Goal: Information Seeking & Learning: Learn about a topic

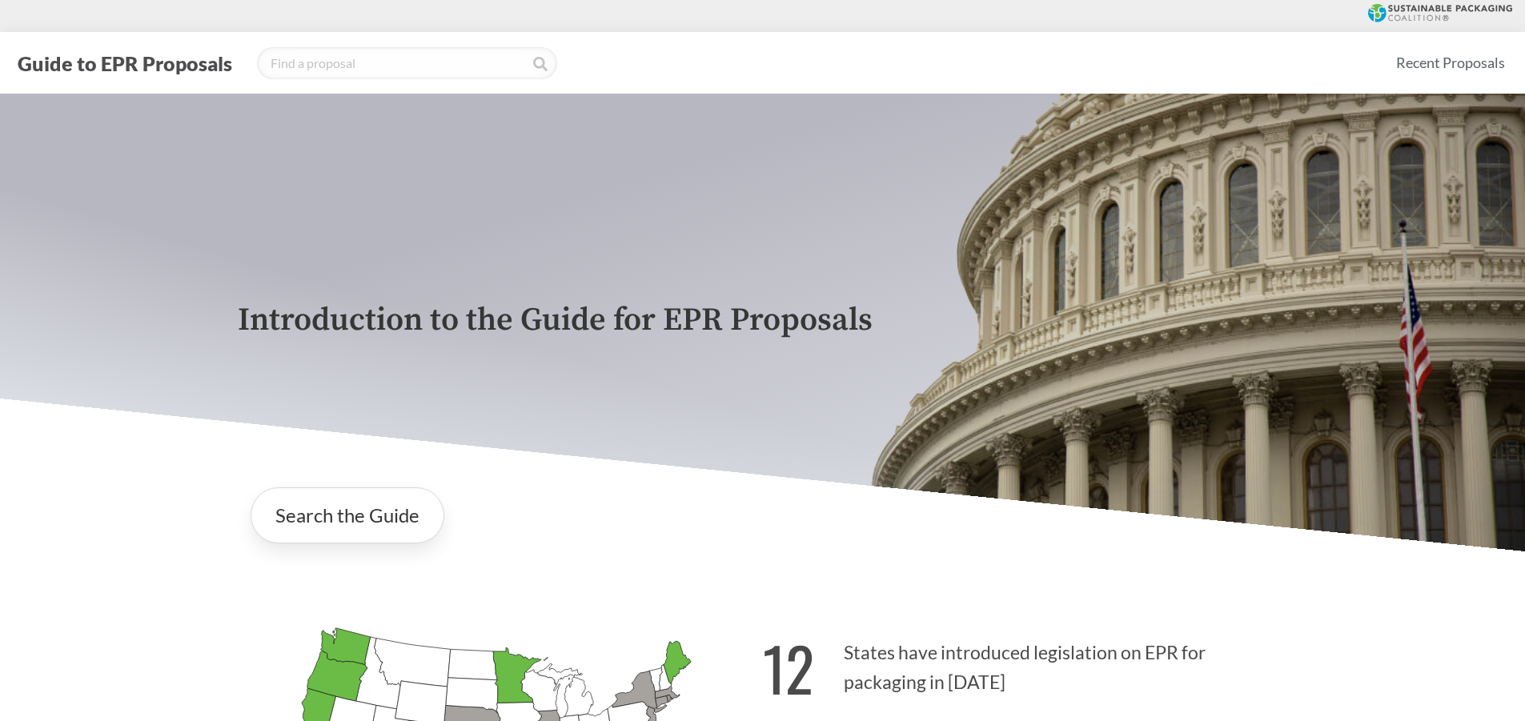
scroll to position [228, 0]
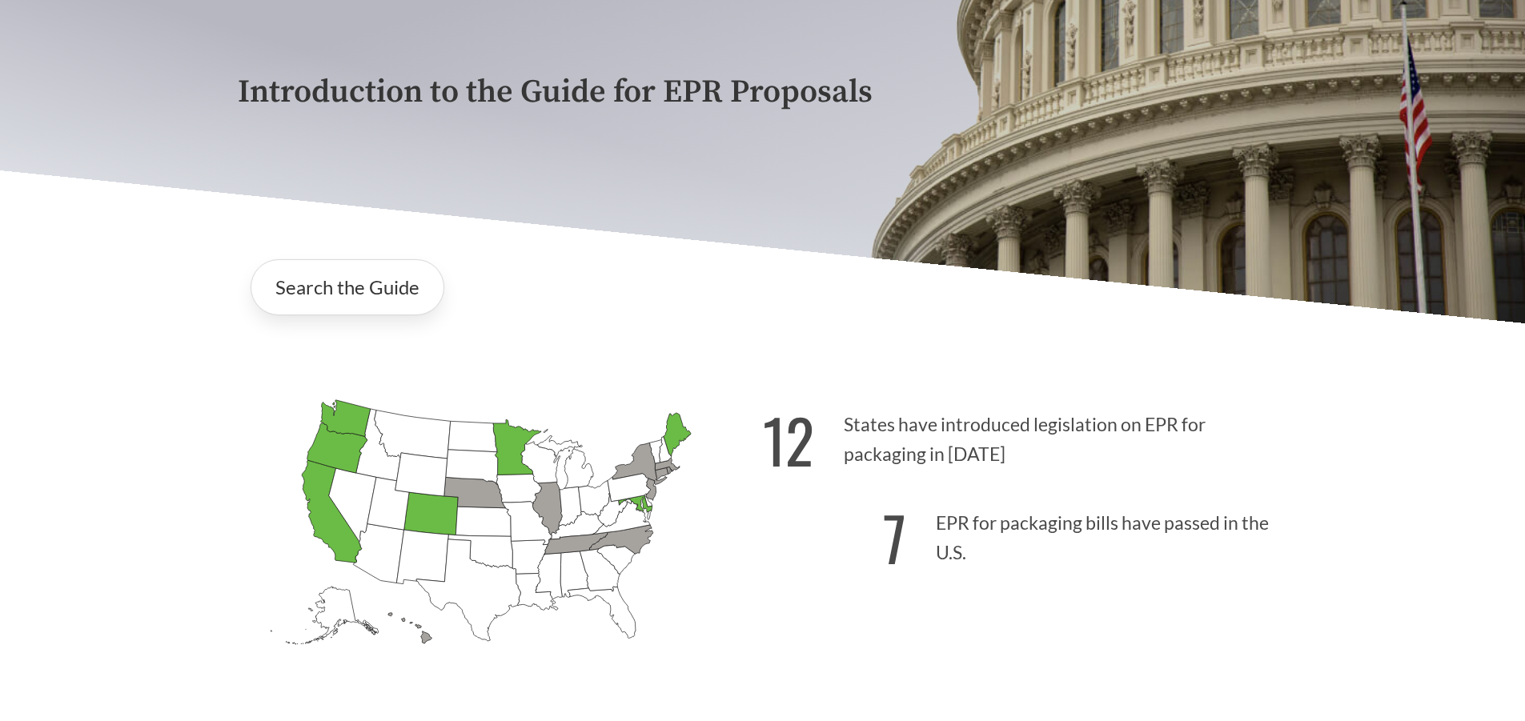
click at [638, 506] on icon "[US_STATE] Passed: 1" at bounding box center [635, 503] width 34 height 17
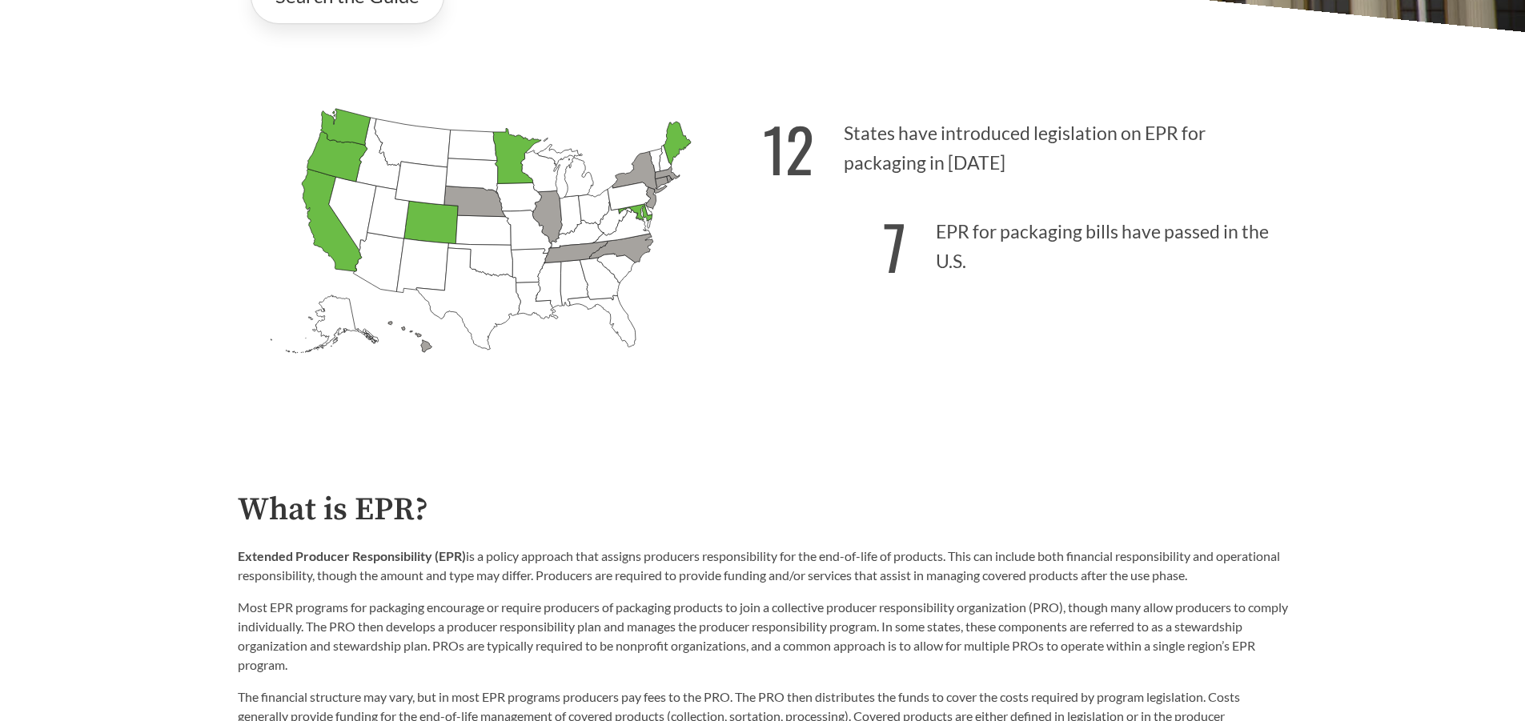
scroll to position [77, 0]
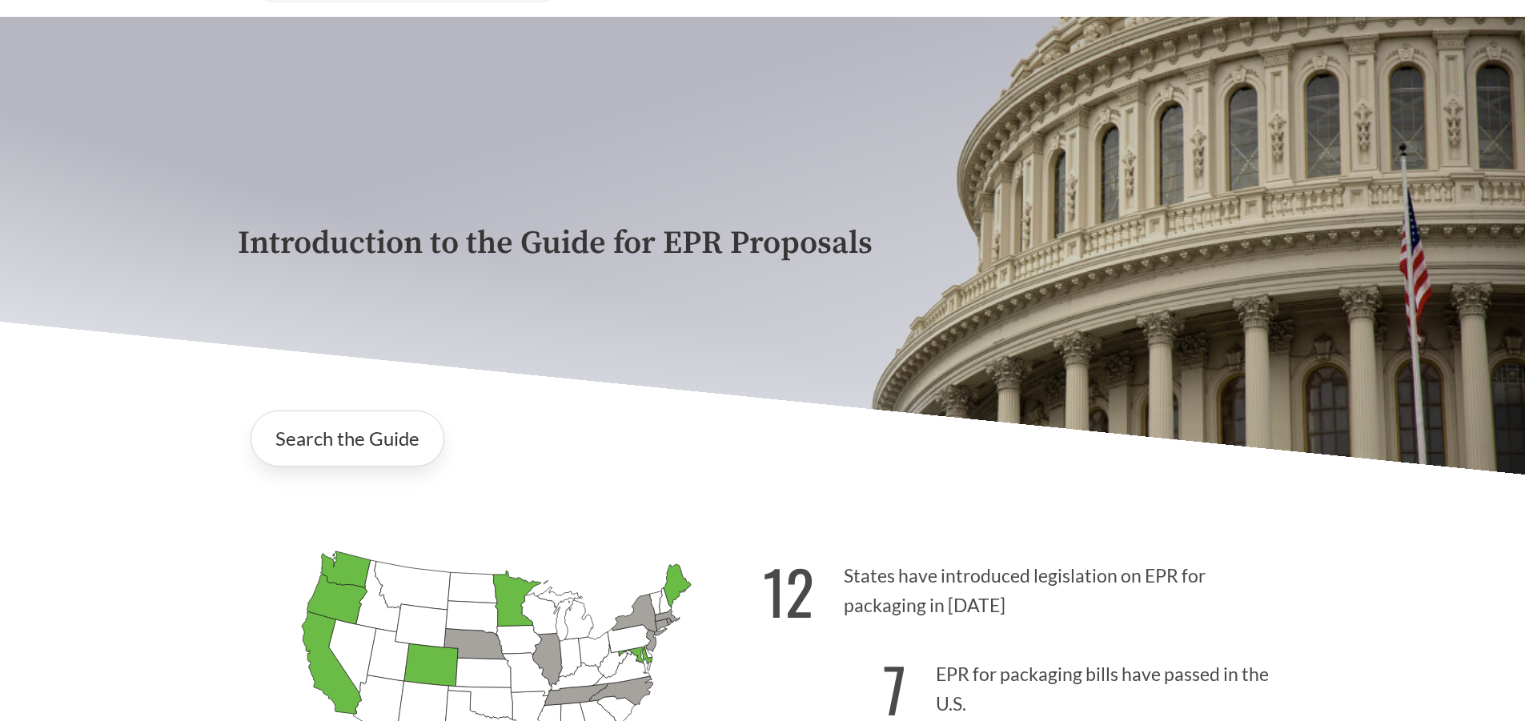
click at [634, 654] on icon "[US_STATE] Passed: 1" at bounding box center [635, 655] width 34 height 17
click at [398, 442] on link "Search the Guide" at bounding box center [348, 439] width 194 height 56
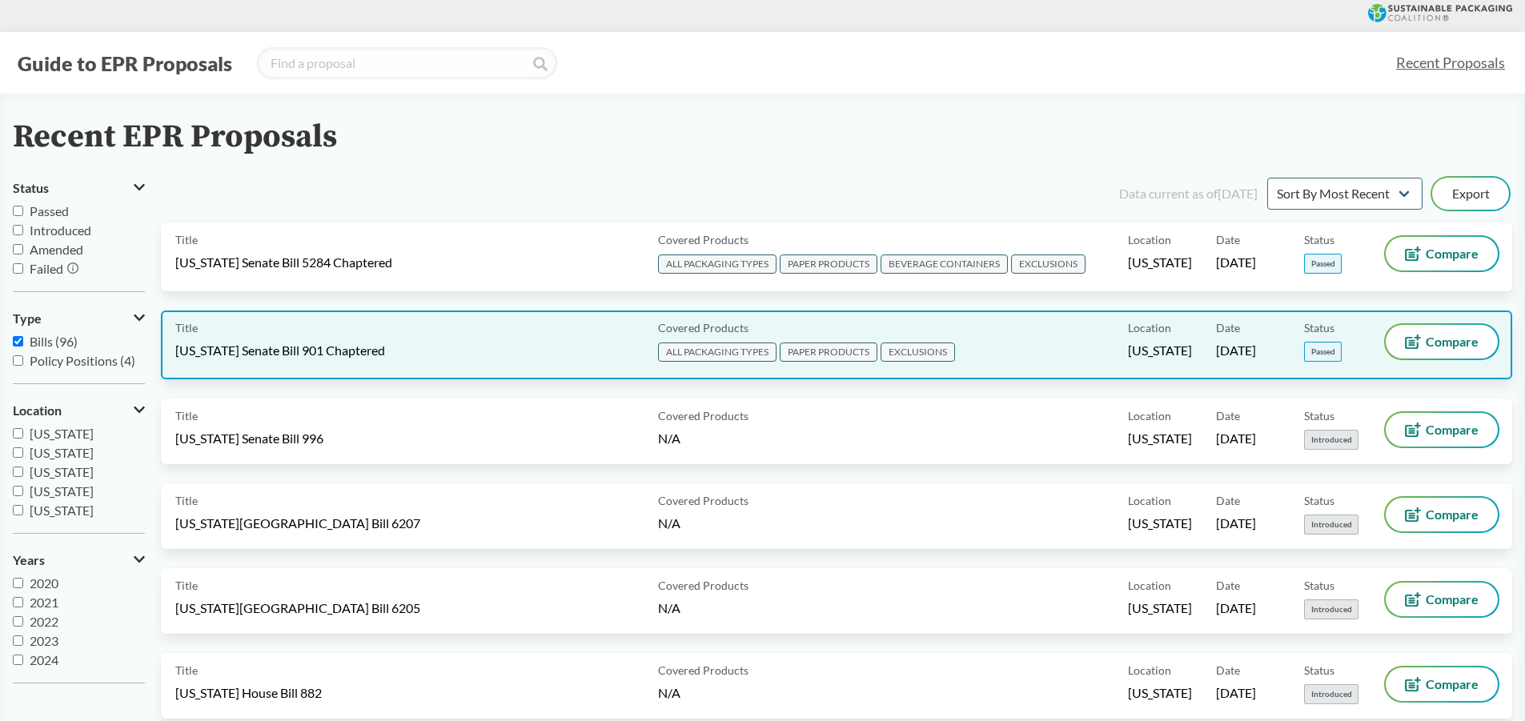
click at [404, 337] on div "Title [US_STATE] Senate Bill 901 Chaptered" at bounding box center [413, 345] width 476 height 40
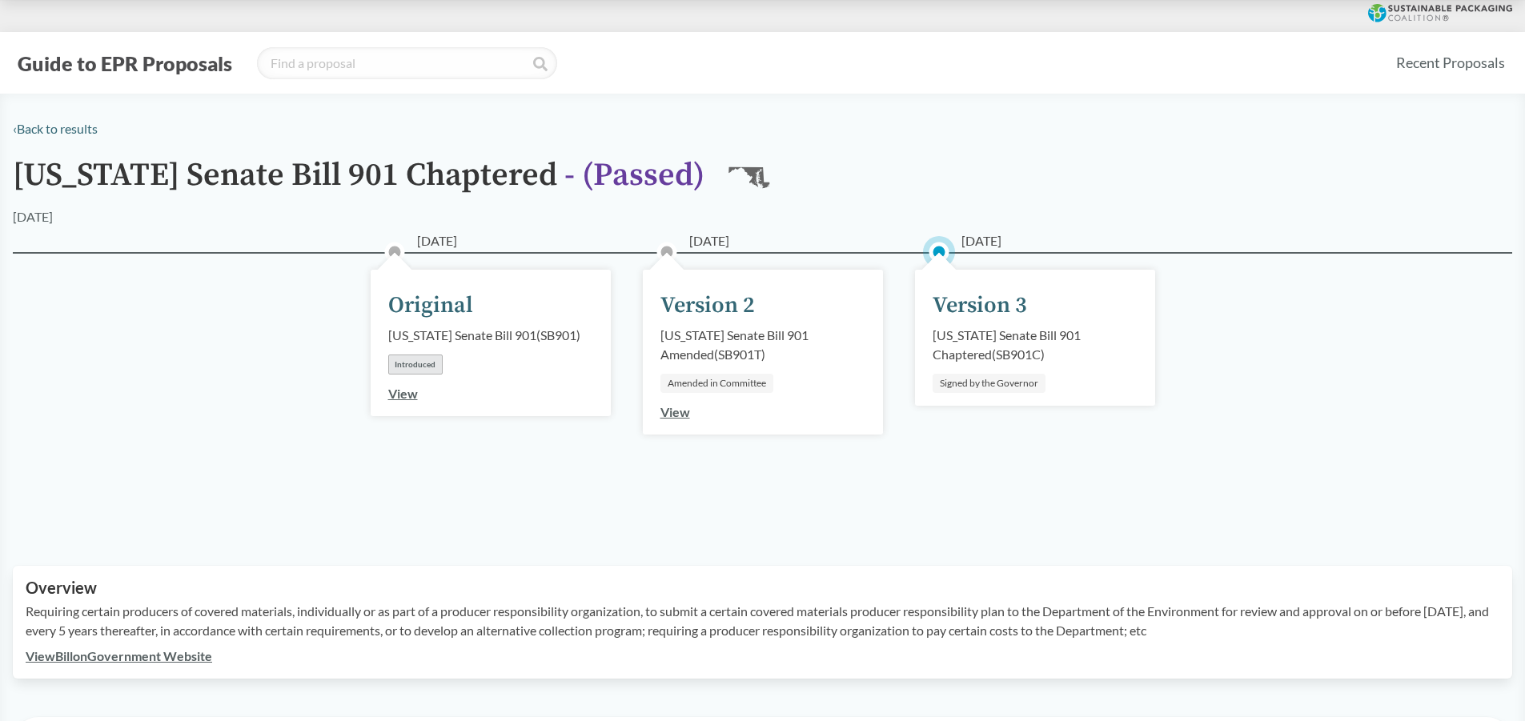
click at [323, 189] on h1 "[US_STATE] Senate Bill 901 Chaptered - ( Passed )" at bounding box center [359, 183] width 692 height 50
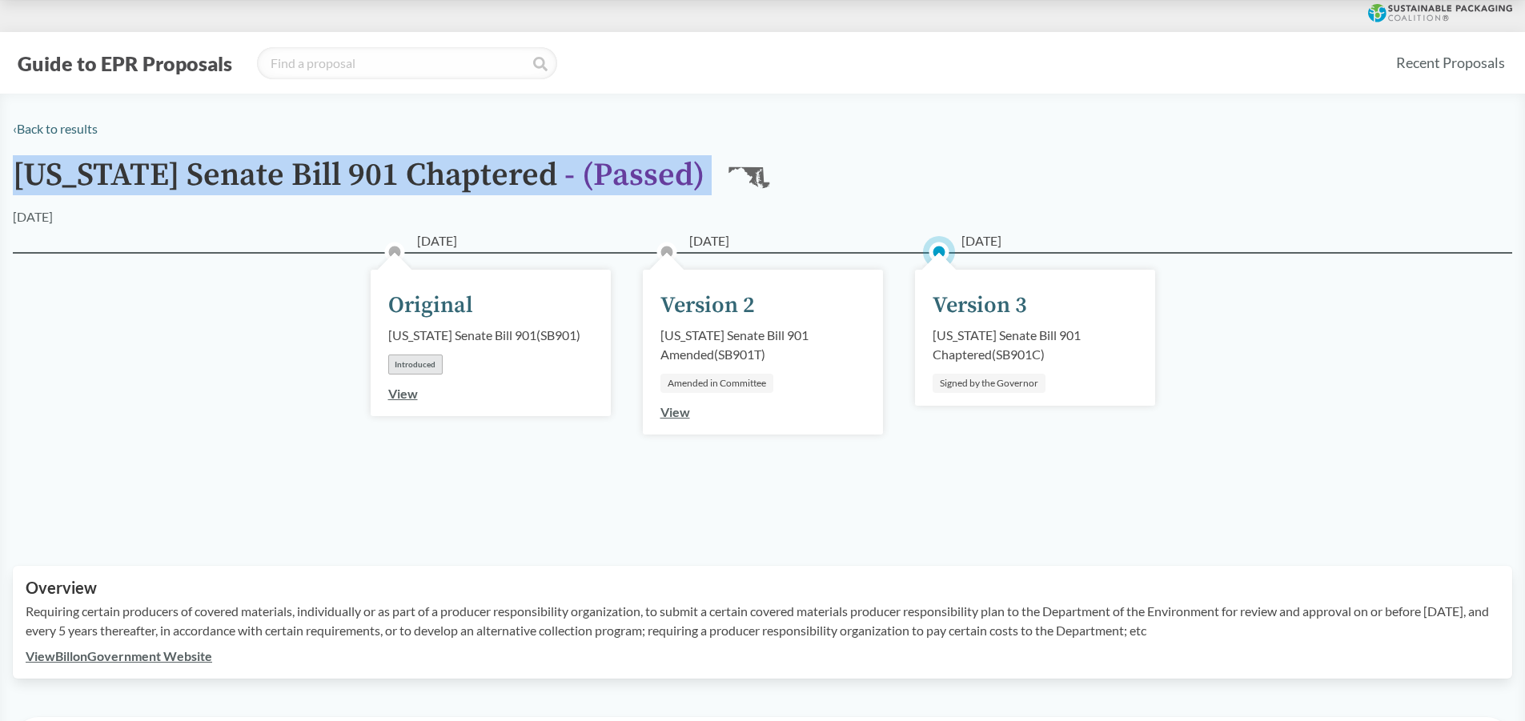
click at [323, 189] on h1 "[US_STATE] Senate Bill 901 Chaptered - ( Passed )" at bounding box center [359, 183] width 692 height 50
click at [318, 196] on h1 "[US_STATE] Senate Bill 901 Chaptered - ( Passed )" at bounding box center [359, 183] width 692 height 50
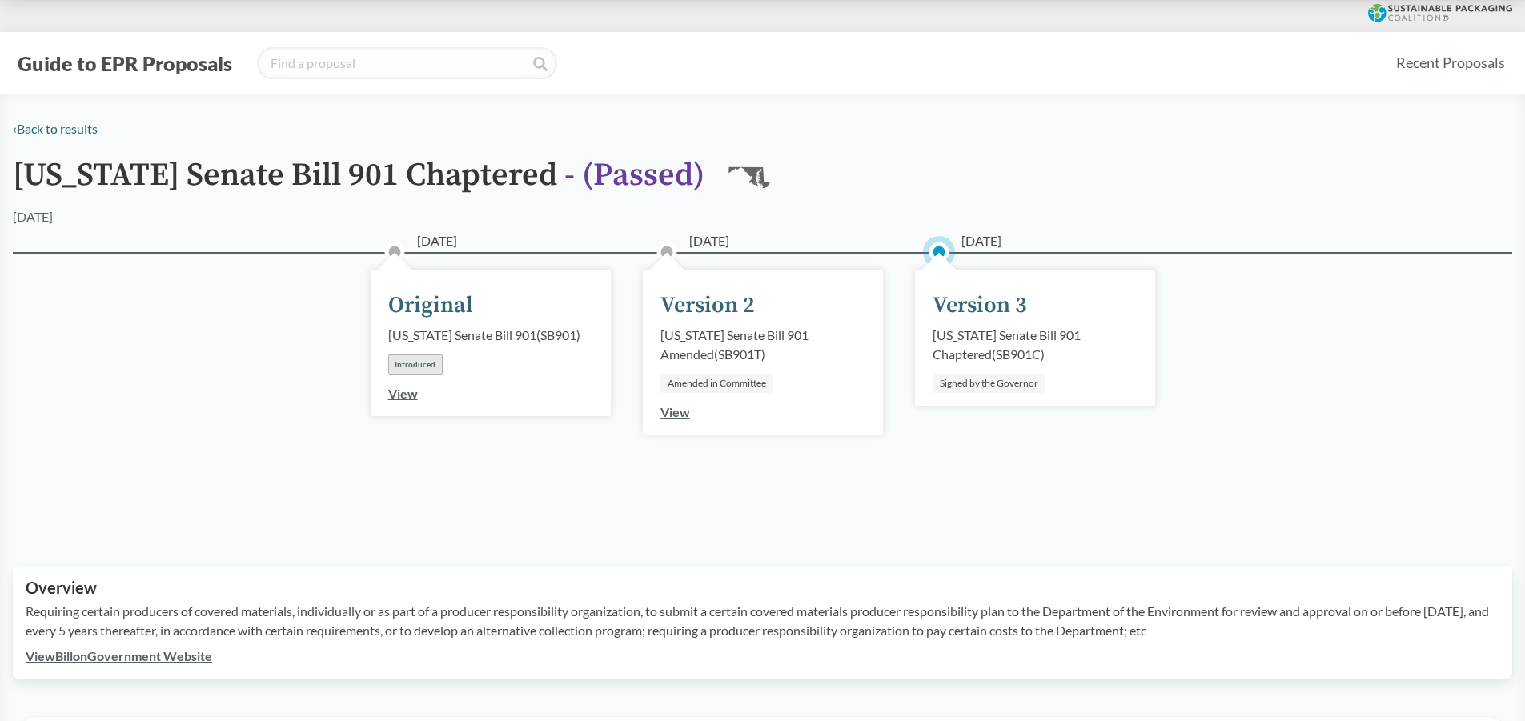
click at [376, 189] on h1 "[US_STATE] Senate Bill 901 Chaptered - ( Passed )" at bounding box center [359, 183] width 692 height 50
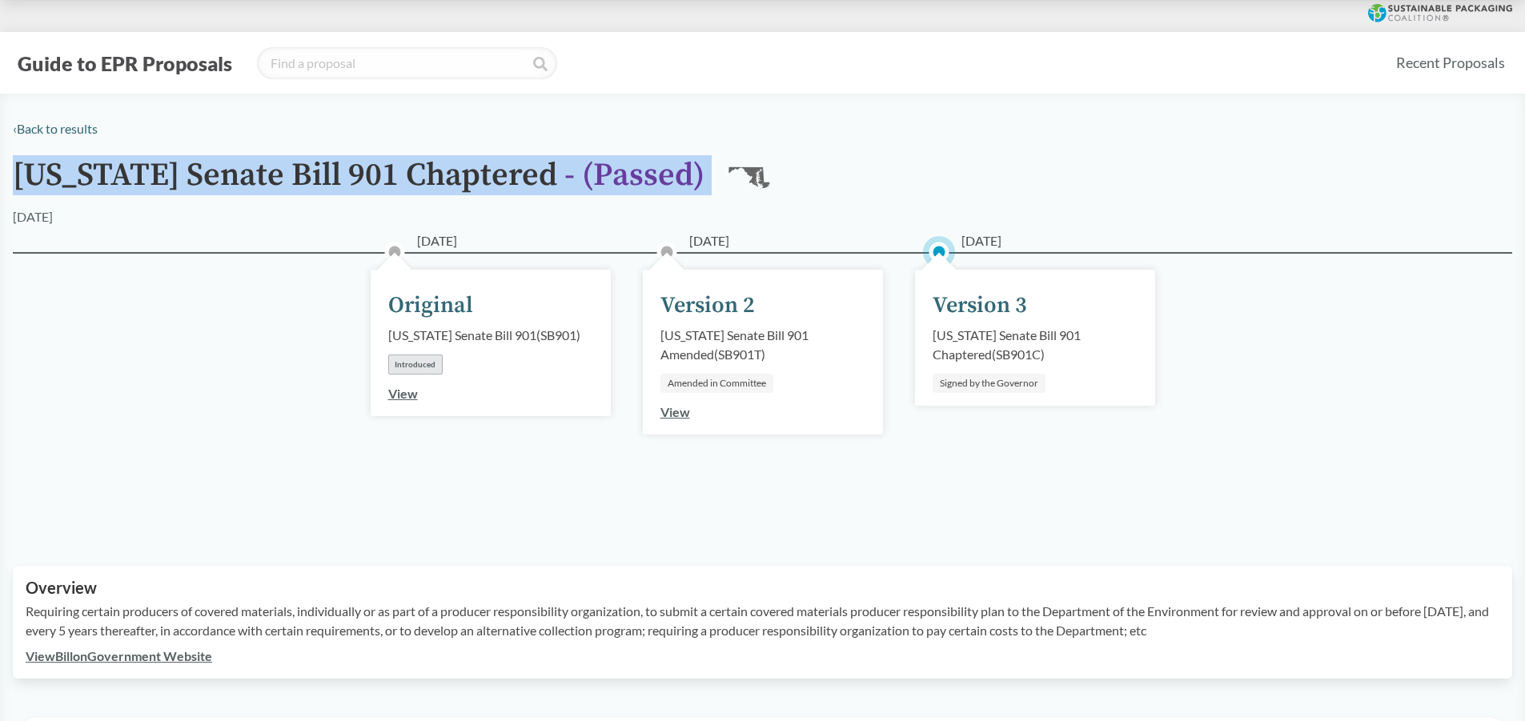
click at [376, 189] on h1 "[US_STATE] Senate Bill 901 Chaptered - ( Passed )" at bounding box center [359, 183] width 692 height 50
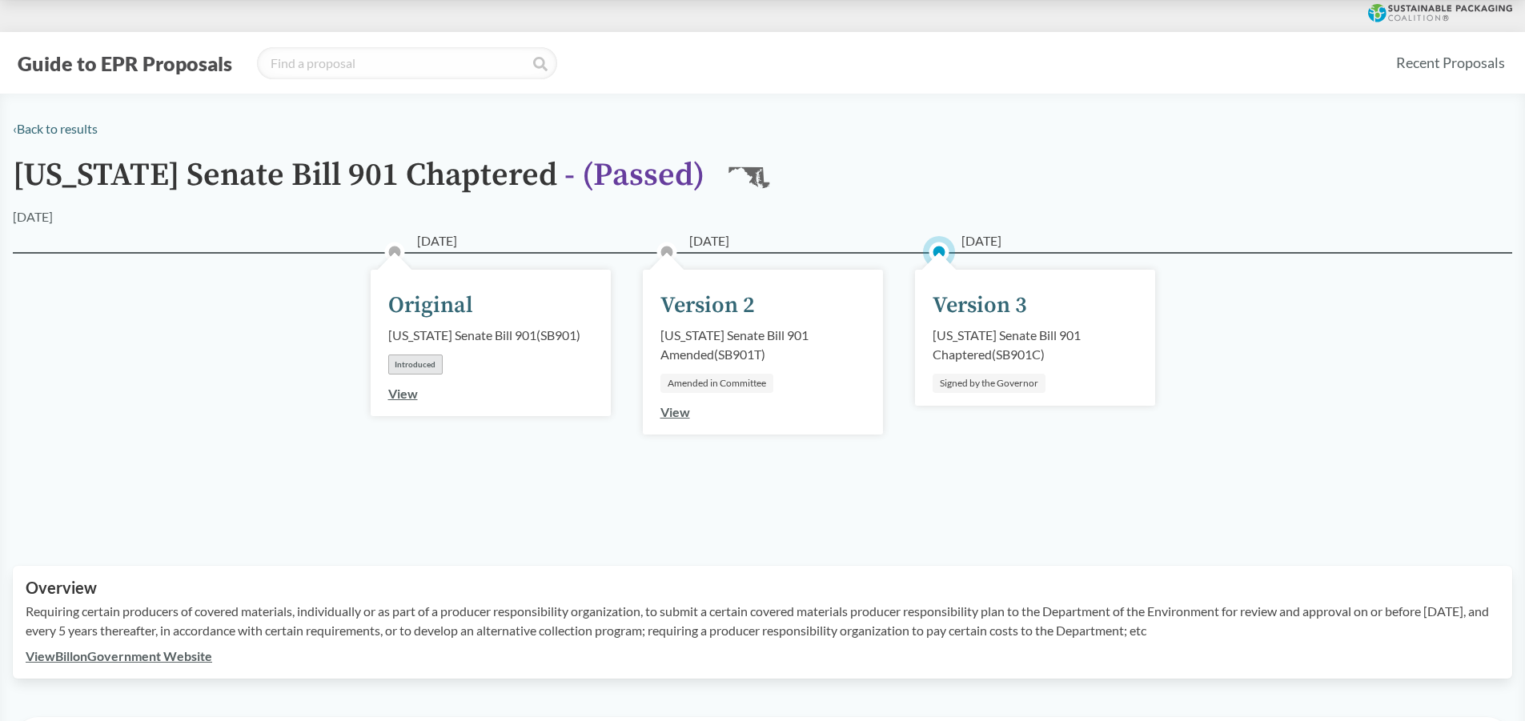
click at [335, 219] on div "[DATE]" at bounding box center [762, 216] width 1499 height 19
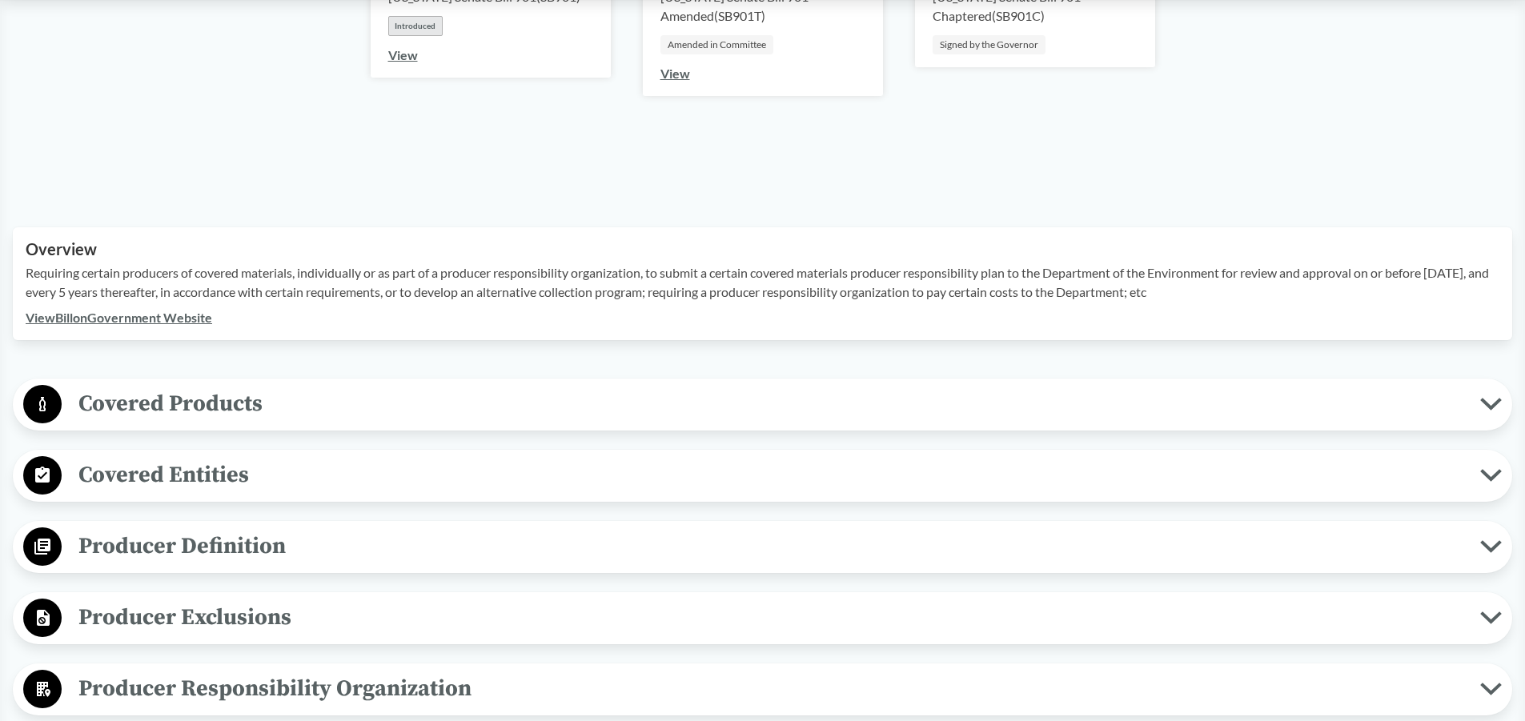
scroll to position [145, 0]
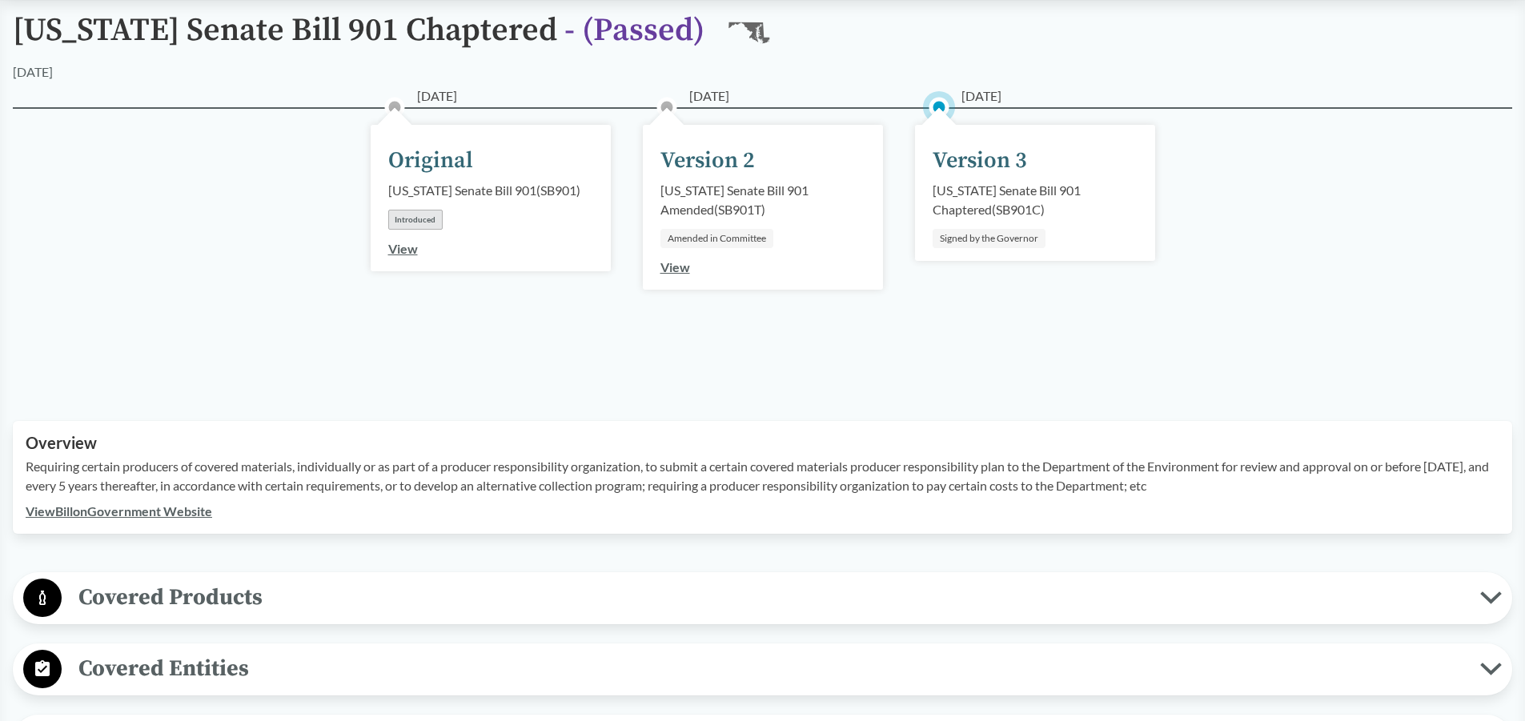
click at [656, 331] on div "[DATE] Version 2 [US_STATE] Senate Bill 901 Amended ( SB901T ) Amended in Commi…" at bounding box center [763, 245] width 272 height 197
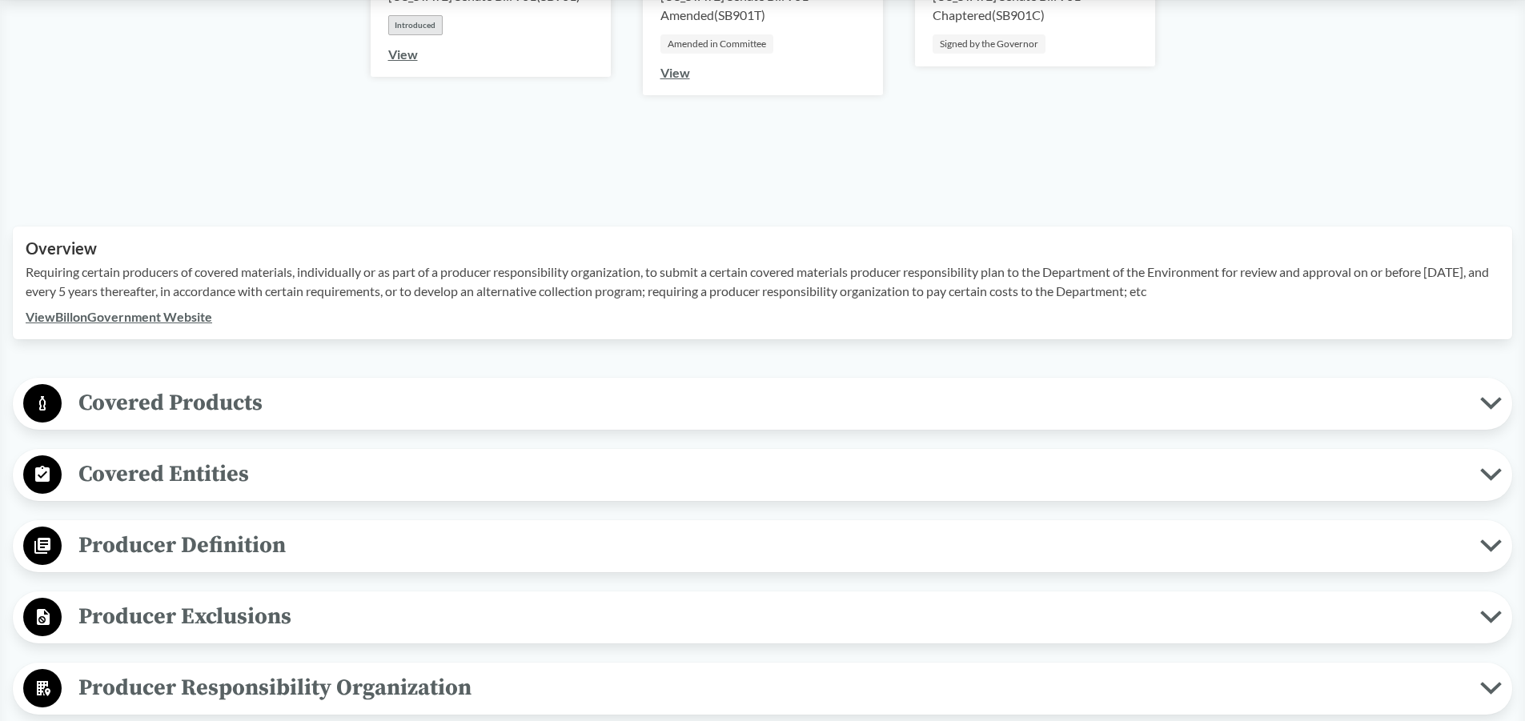
click at [548, 395] on span "Covered Products" at bounding box center [771, 403] width 1418 height 36
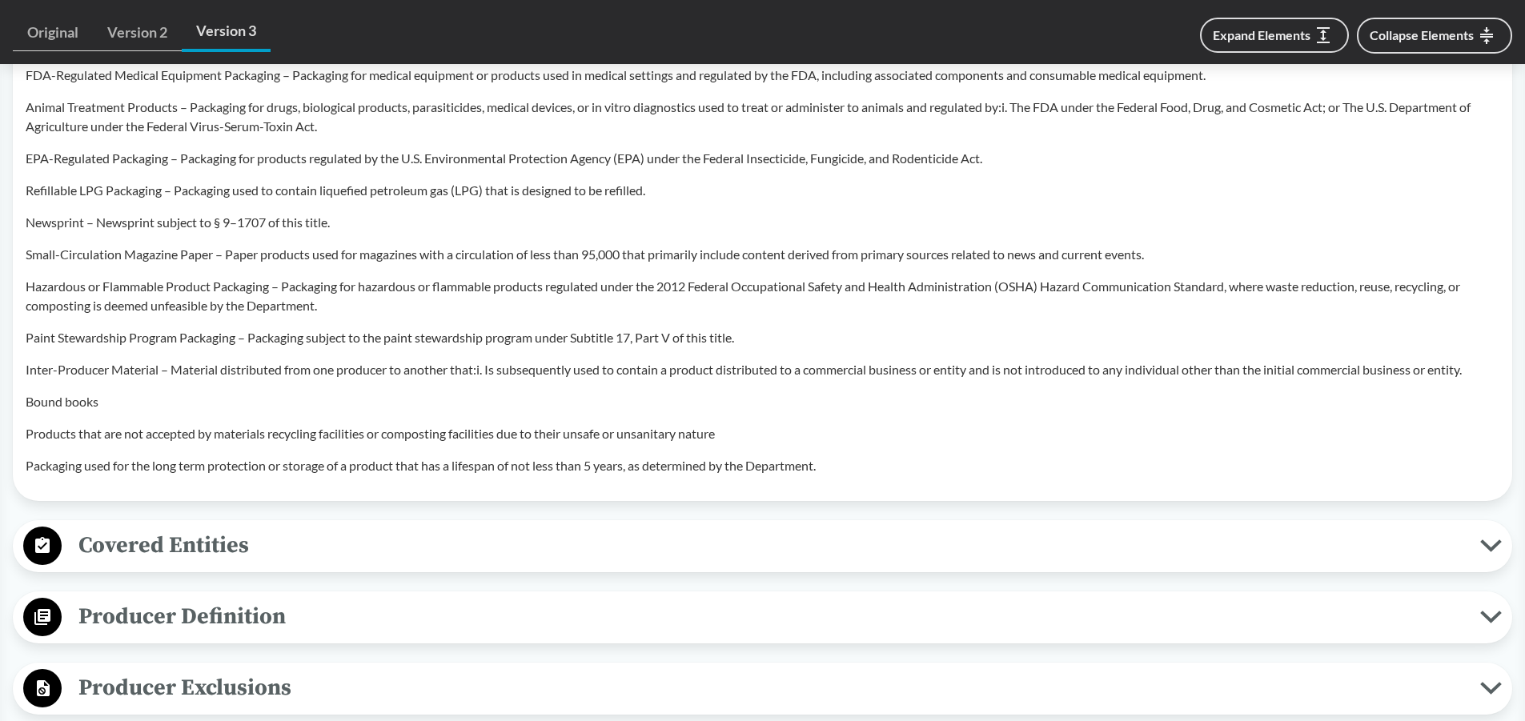
scroll to position [1392, 0]
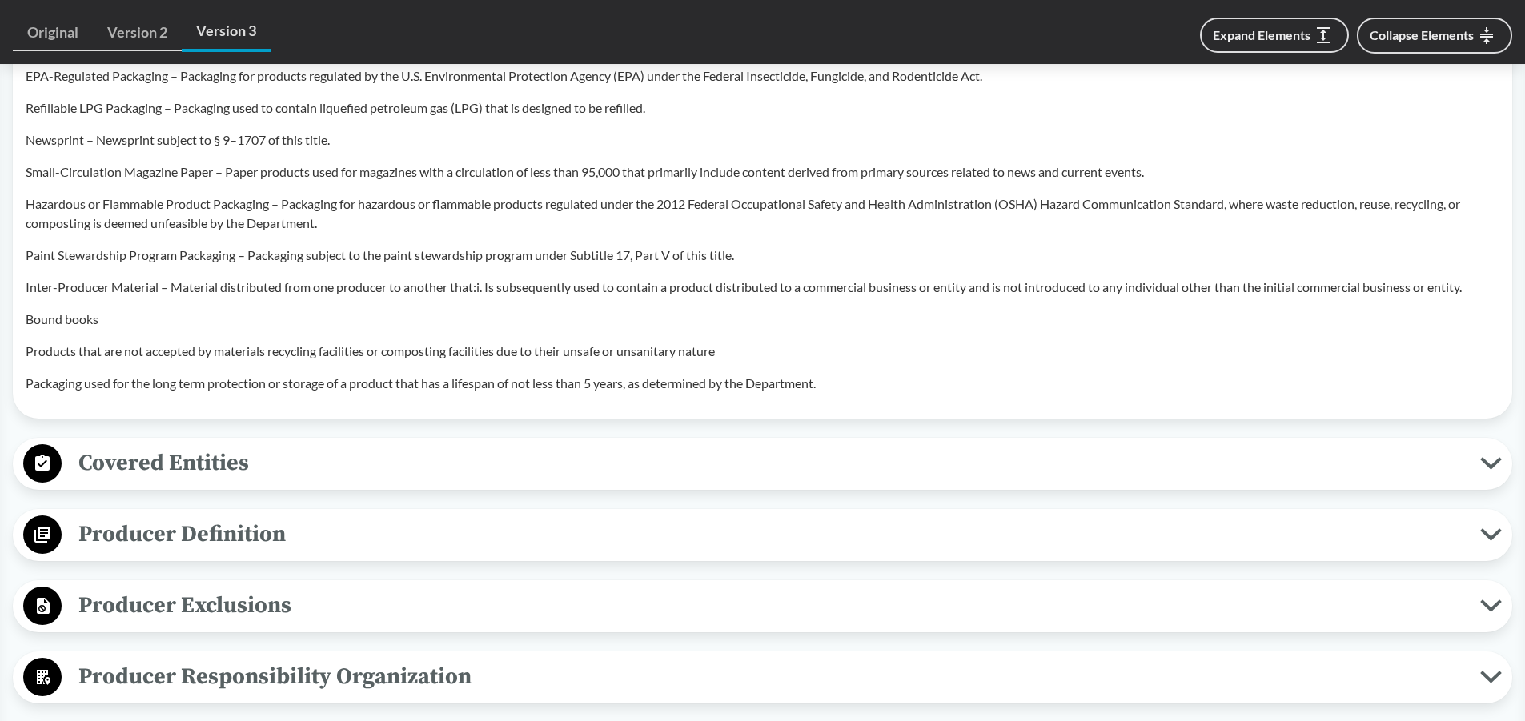
click at [576, 445] on span "Covered Entities" at bounding box center [771, 463] width 1418 height 36
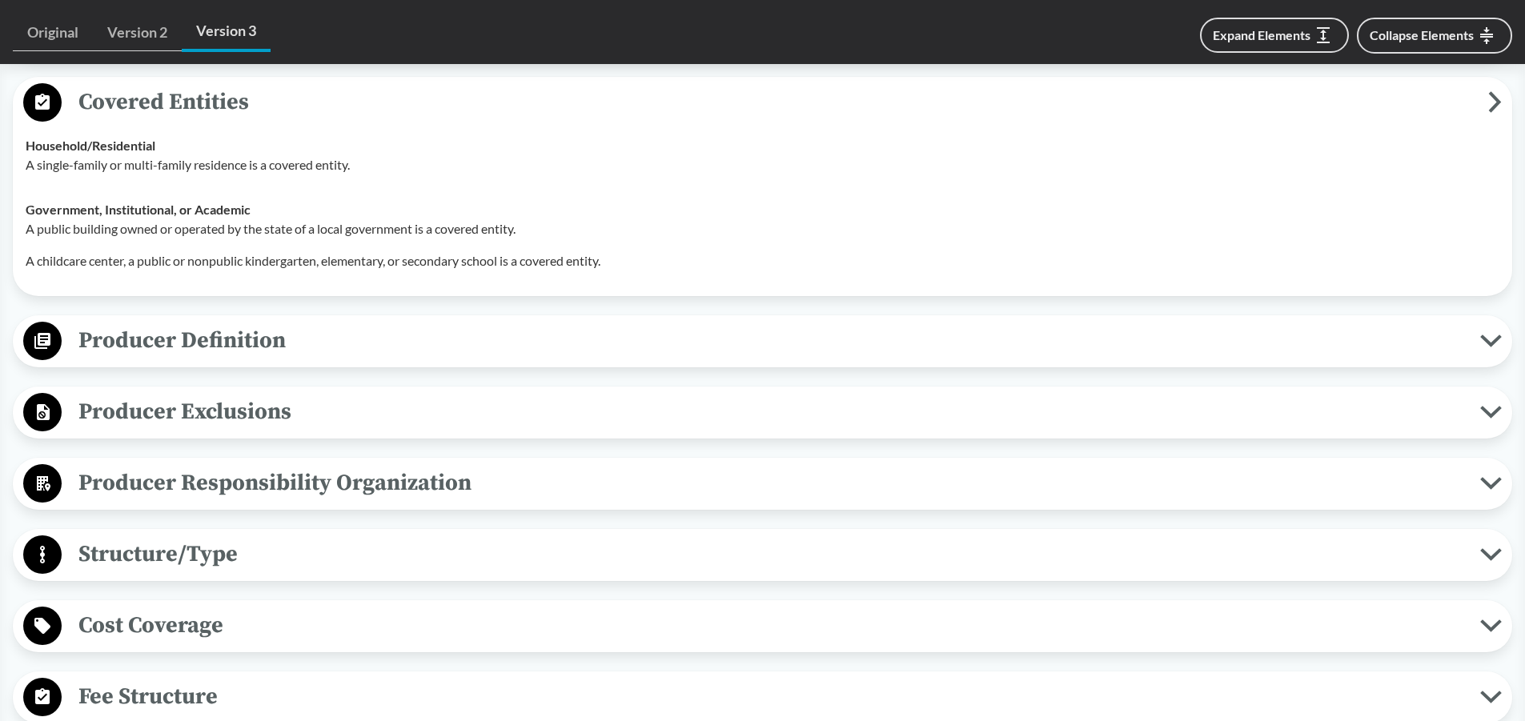
scroll to position [2197, 0]
